Goal: Find specific page/section: Find specific page/section

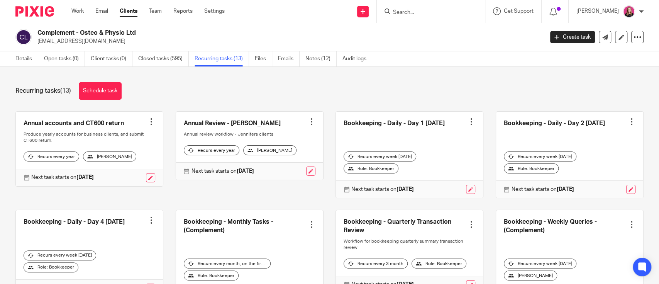
click at [68, 11] on div "Work Email Clients Team Reports Settings Work Email Clients Team Reports Settin…" at bounding box center [150, 11] width 173 height 23
click at [77, 14] on link "Work" at bounding box center [77, 11] width 12 height 8
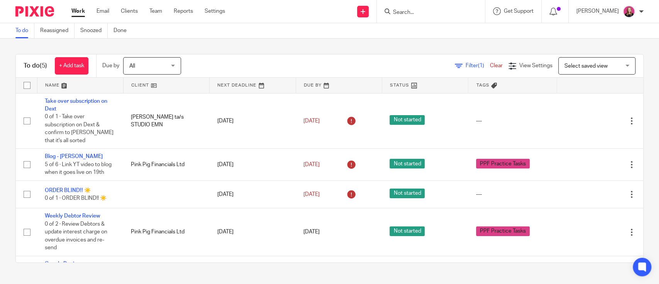
click at [416, 15] on input "Search" at bounding box center [426, 12] width 69 height 7
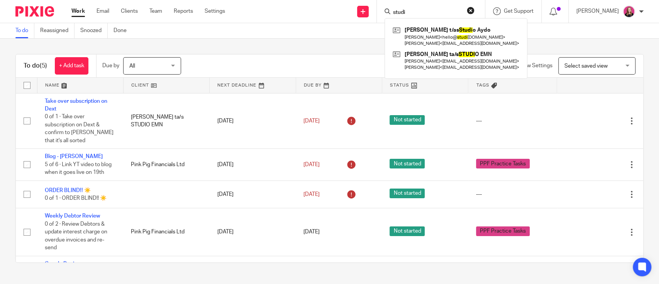
type input "studi"
drag, startPoint x: 413, startPoint y: 8, endPoint x: 372, endPoint y: 6, distance: 41.3
click at [372, 6] on div "Send new email Create task Add client Request signature studi [PERSON_NAME]/as …" at bounding box center [448, 11] width 422 height 23
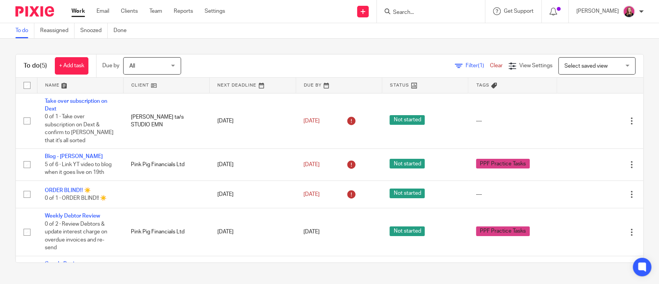
click at [404, 7] on form at bounding box center [433, 12] width 82 height 10
click at [418, 12] on input "Search" at bounding box center [426, 12] width 69 height 7
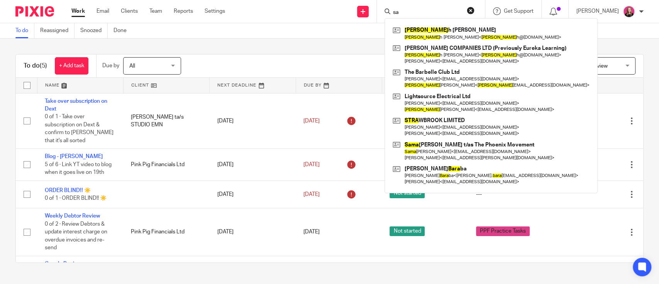
type input "s"
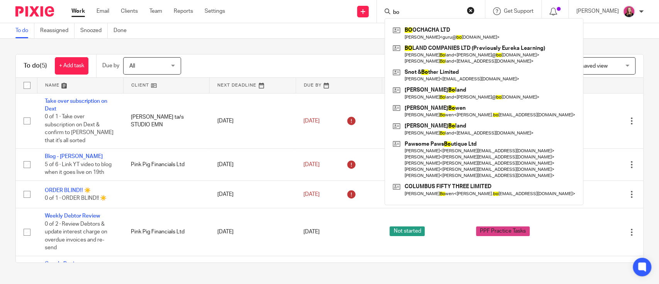
type input "b"
